Goal: Understand process/instructions

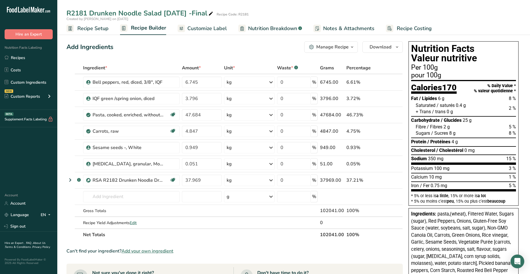
drag, startPoint x: 504, startPoint y: 159, endPoint x: 518, endPoint y: 157, distance: 14.2
click at [518, 157] on div "Nutrition Facts Valeur nutritive Per 100g pour 100g Calories 170 % Daily Value …" at bounding box center [463, 254] width 115 height 431
drag, startPoint x: 518, startPoint y: 157, endPoint x: 500, endPoint y: 157, distance: 18.3
click at [500, 157] on div "Sodium 350 mg 15 %" at bounding box center [463, 158] width 105 height 6
drag, startPoint x: 508, startPoint y: 156, endPoint x: 517, endPoint y: 156, distance: 9.2
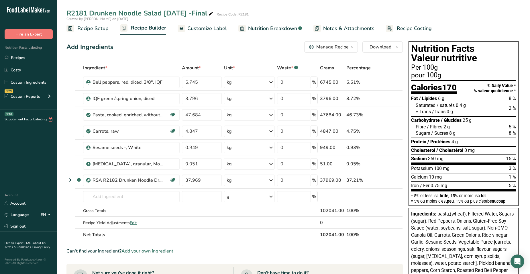
click at [517, 156] on div "Nutrition Facts Valeur nutritive Per 100g pour 100g Calories 170 % Daily Value …" at bounding box center [463, 123] width 110 height 164
drag, startPoint x: 517, startPoint y: 156, endPoint x: 479, endPoint y: 163, distance: 39.0
click at [479, 163] on section "Fat / Lipides 6 g 8 % Saturated / saturés 0.4 g 2 % + Trans / trans 0 g Carbohy…" at bounding box center [463, 130] width 105 height 70
drag, startPoint x: 502, startPoint y: 159, endPoint x: 525, endPoint y: 158, distance: 23.8
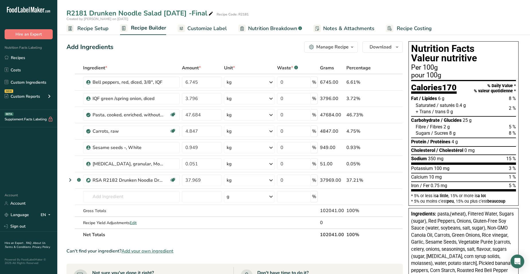
drag, startPoint x: 509, startPoint y: 106, endPoint x: 520, endPoint y: 116, distance: 15.0
drag, startPoint x: 436, startPoint y: 135, endPoint x: 500, endPoint y: 175, distance: 75.0
click at [500, 175] on div "Nutrition Facts Valeur nutritive Per 100g pour 100g Calories 170 % Daily Value …" at bounding box center [463, 123] width 110 height 164
click at [401, 199] on td at bounding box center [398, 196] width 7 height 16
